Goal: Use online tool/utility: Utilize a website feature to perform a specific function

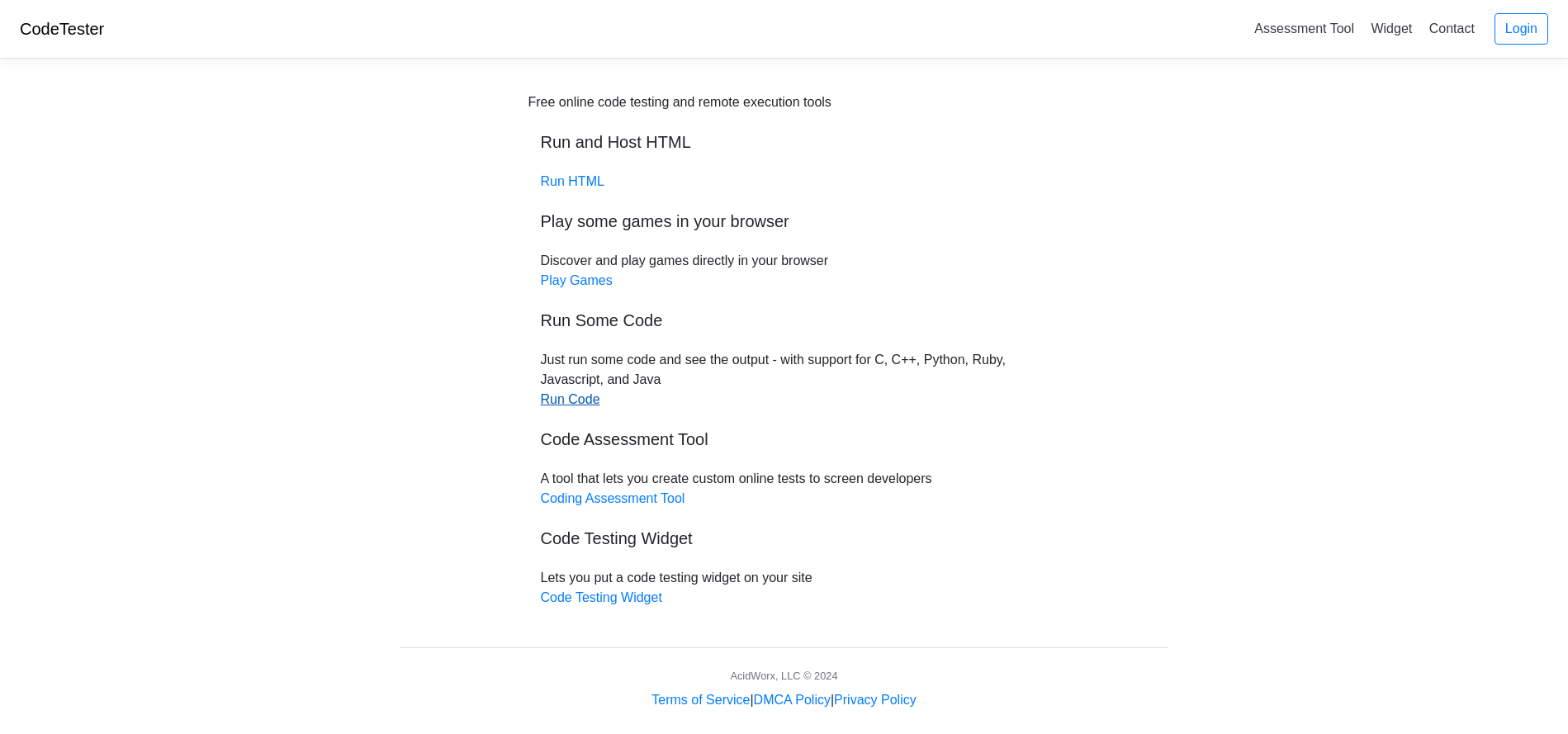
click at [572, 395] on link "Run Code" at bounding box center [570, 399] width 59 height 14
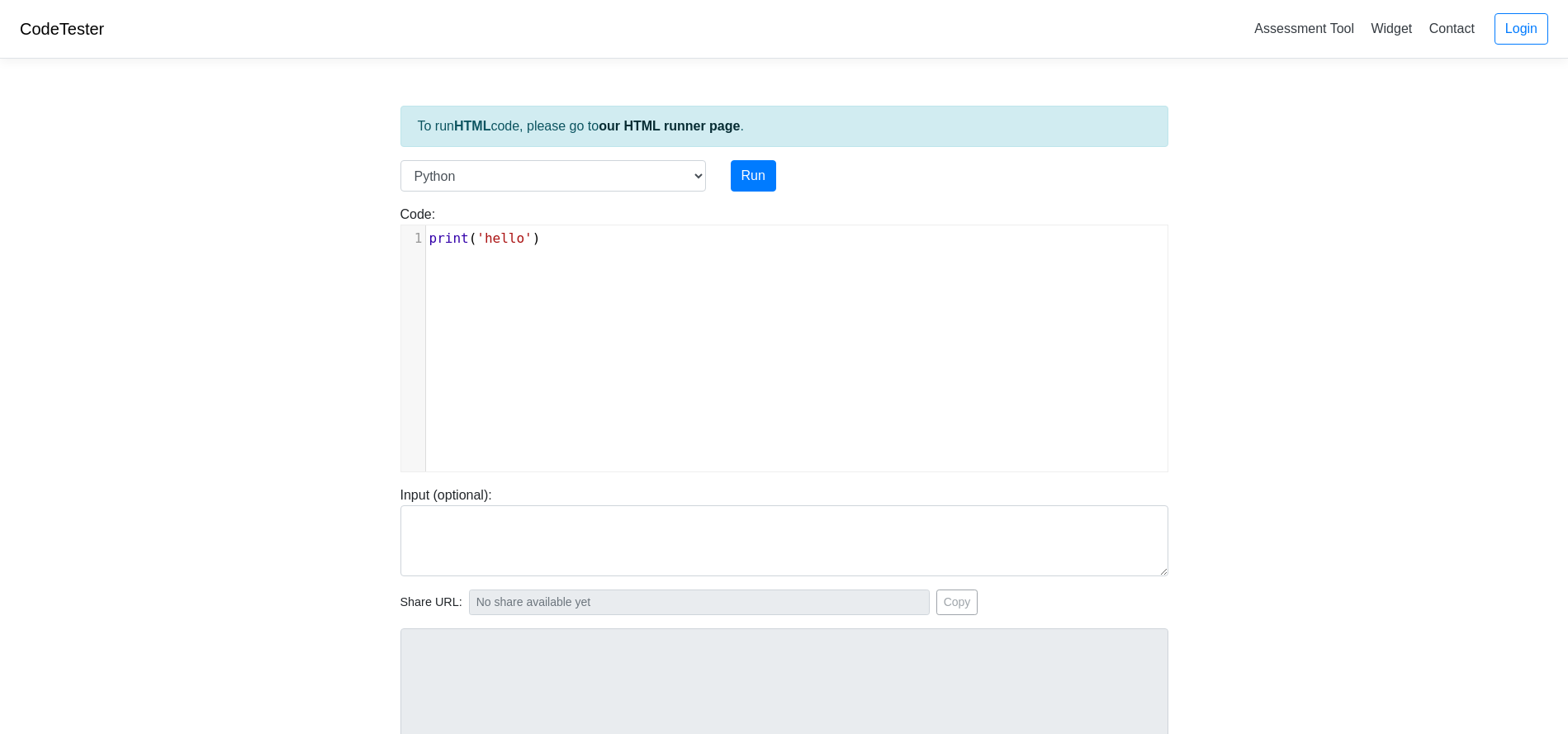
click at [570, 194] on div "Code: print('hello') xxxxxxxxxx 1 print ( 'hello' )" at bounding box center [784, 331] width 792 height 280
click at [642, 177] on select "C C++ Go Java Javascript Python Ruby" at bounding box center [553, 176] width 305 height 31
select select "c"
click at [401, 160] on select "C C++ Go Java Javascript Python Ruby" at bounding box center [553, 176] width 305 height 31
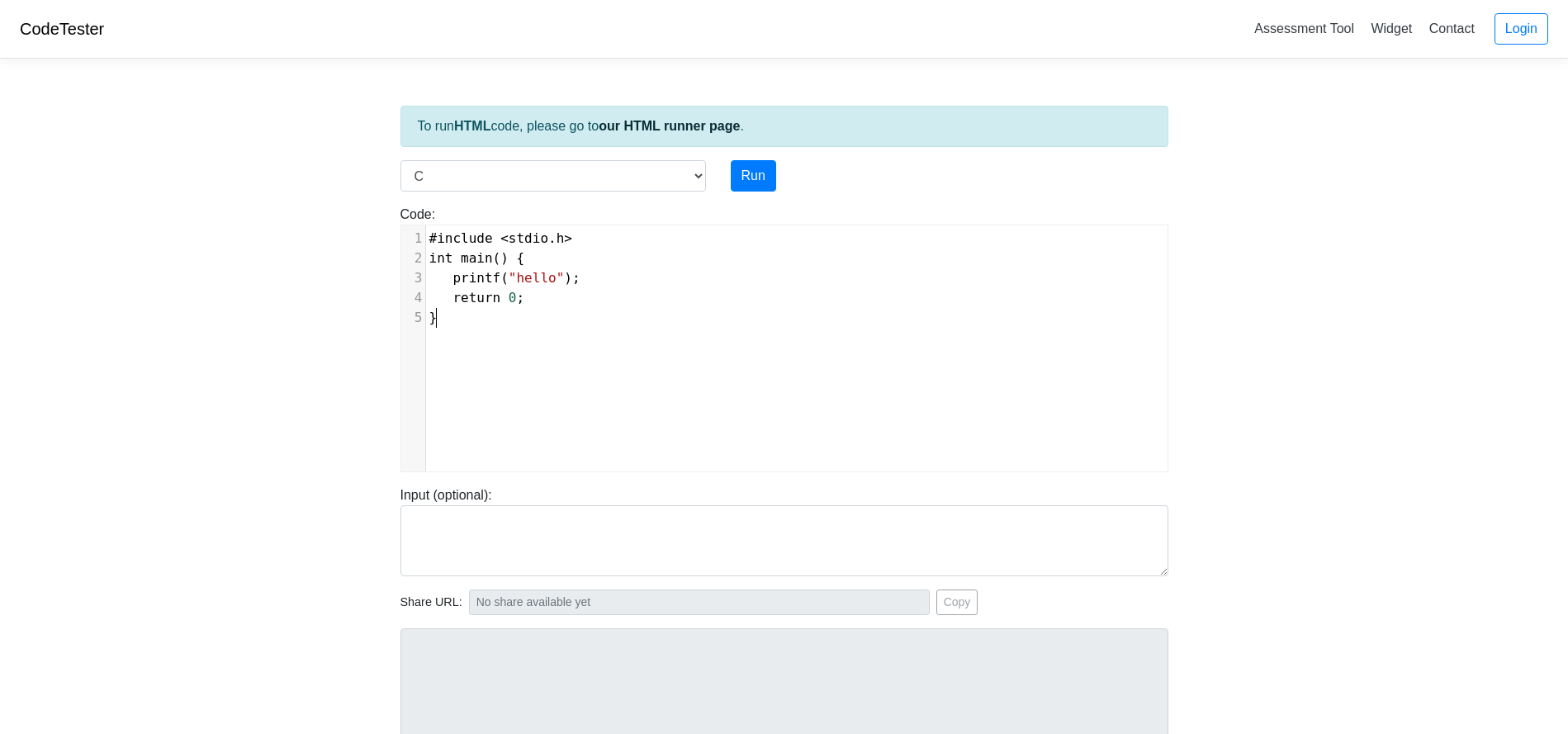
type textarea "#include <stdio.h> int main() { printf("hello"); return 0; }"
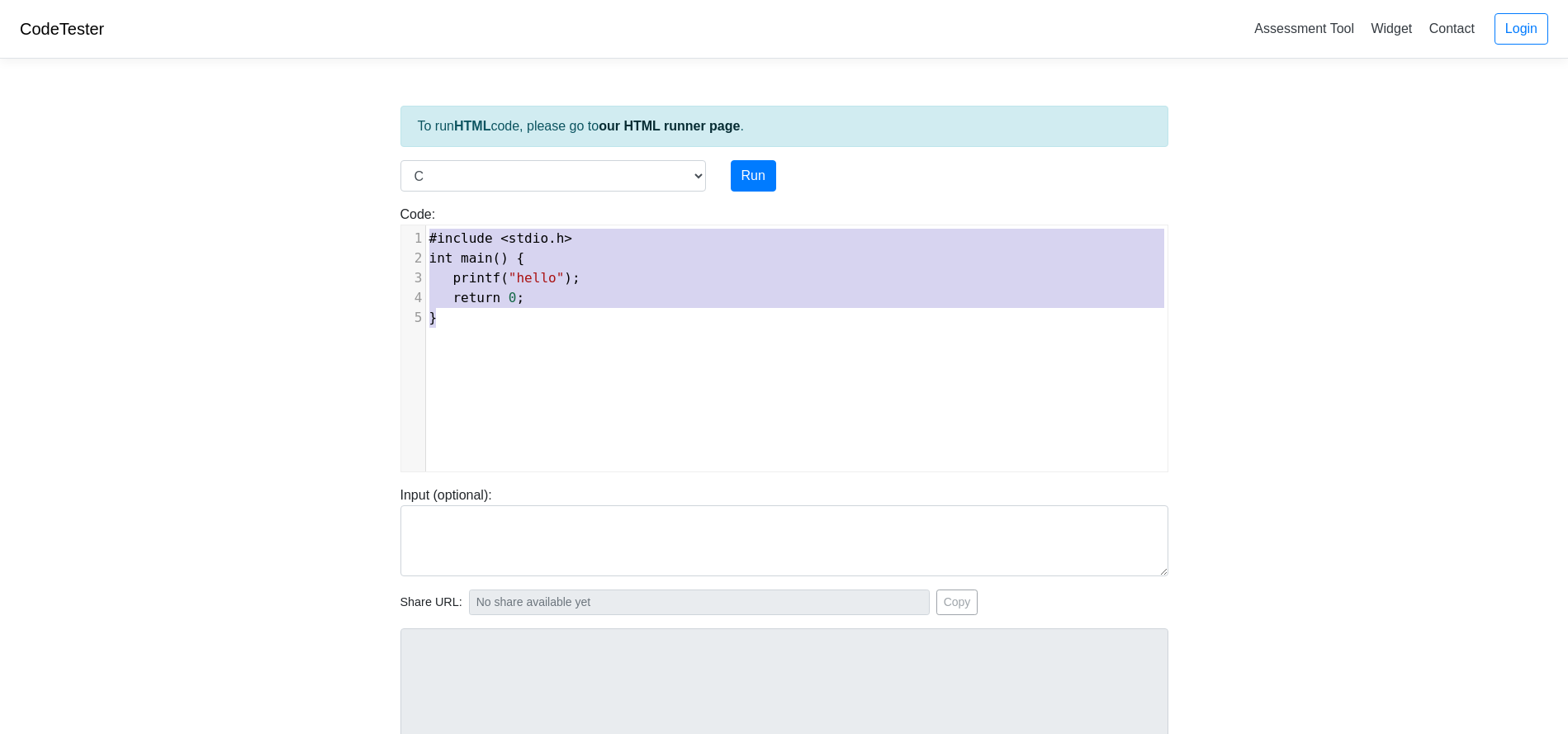
drag, startPoint x: 546, startPoint y: 378, endPoint x: 330, endPoint y: 219, distance: 268.2
click at [329, 220] on body "CodeTester Assessment Tool Widget Contact Login To run HTML code, please go to …" at bounding box center [784, 440] width 1568 height 881
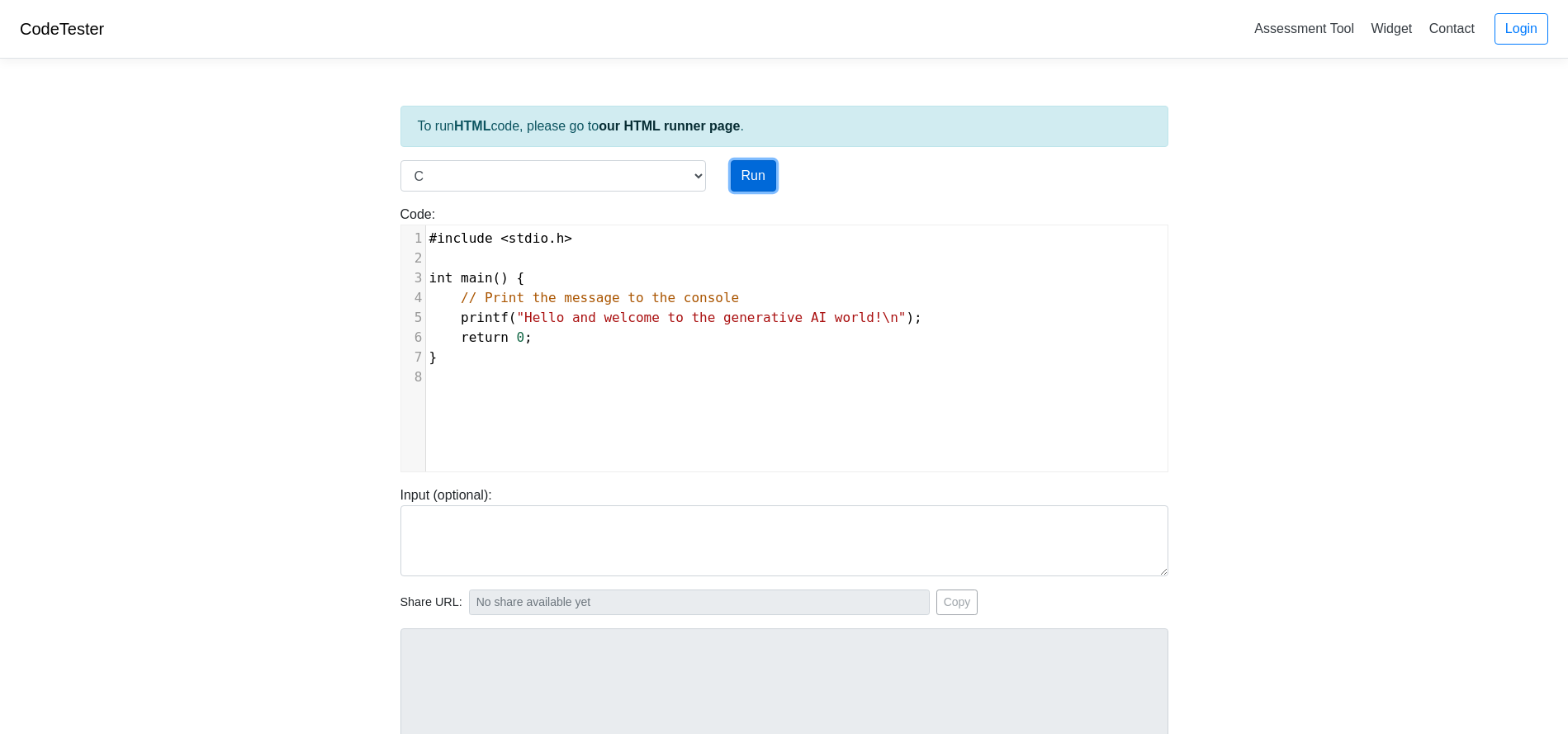
click at [757, 177] on button "Run" at bounding box center [753, 176] width 46 height 31
type input "[URL][DOMAIN_NAME]"
type textarea "Stdout: Hello and welcome to the generative AI world!"
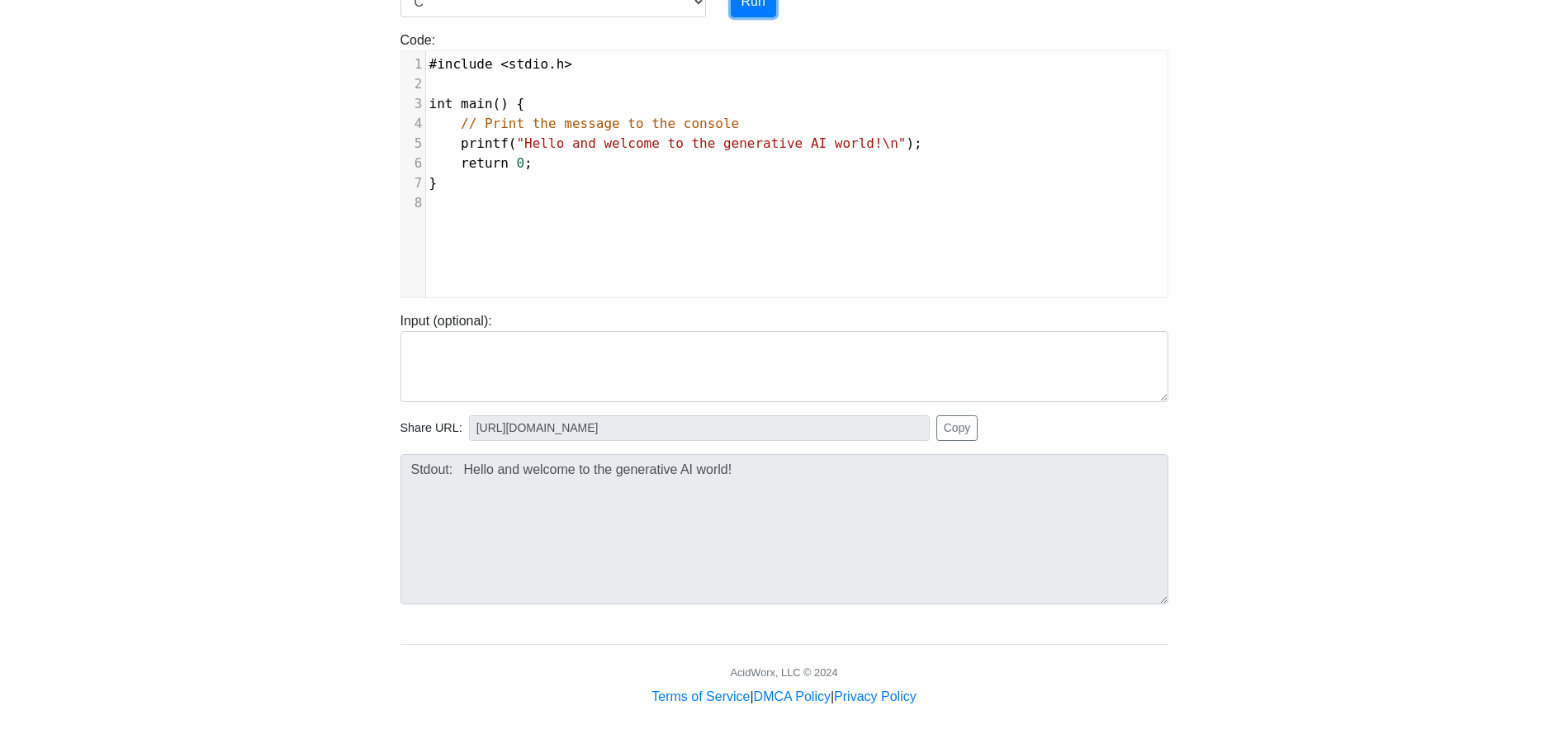
scroll to position [187, 0]
